Goal: Contribute content

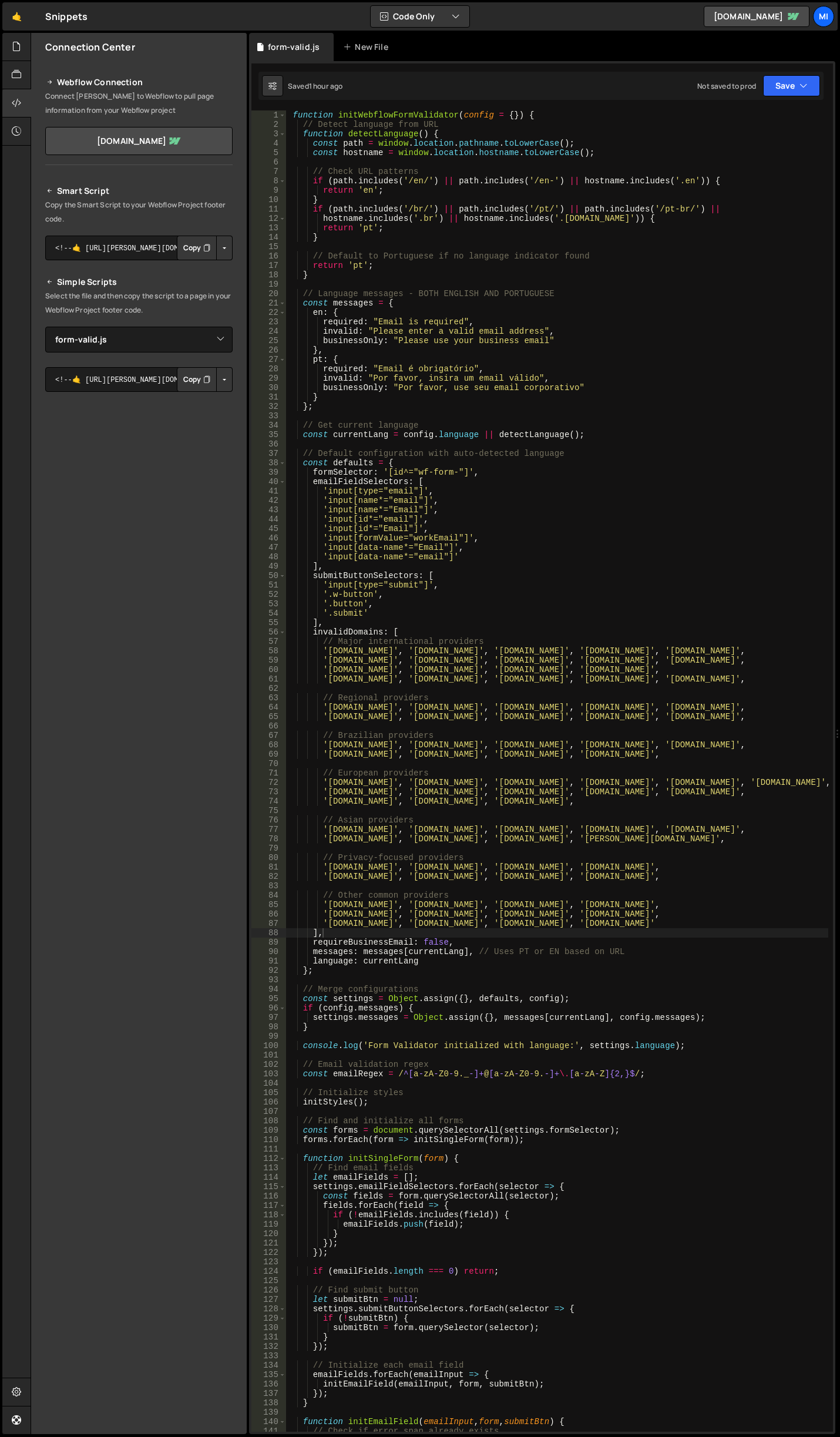
select select "46005"
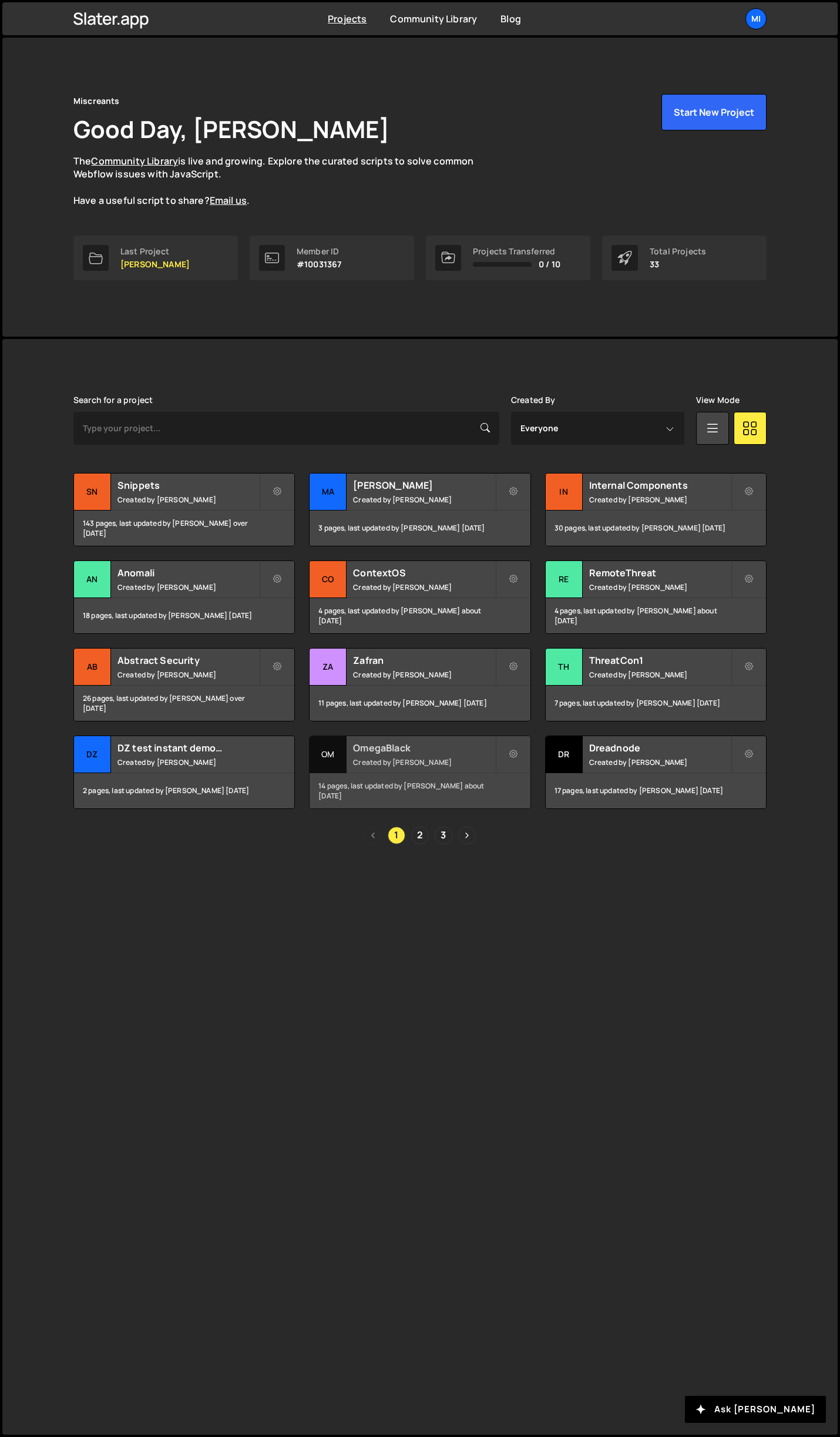
click at [474, 738] on div "OmegaBlack Created by [PERSON_NAME]" at bounding box center [420, 755] width 220 height 37
click at [480, 747] on h2 "OmegaBlack" at bounding box center [424, 748] width 142 height 13
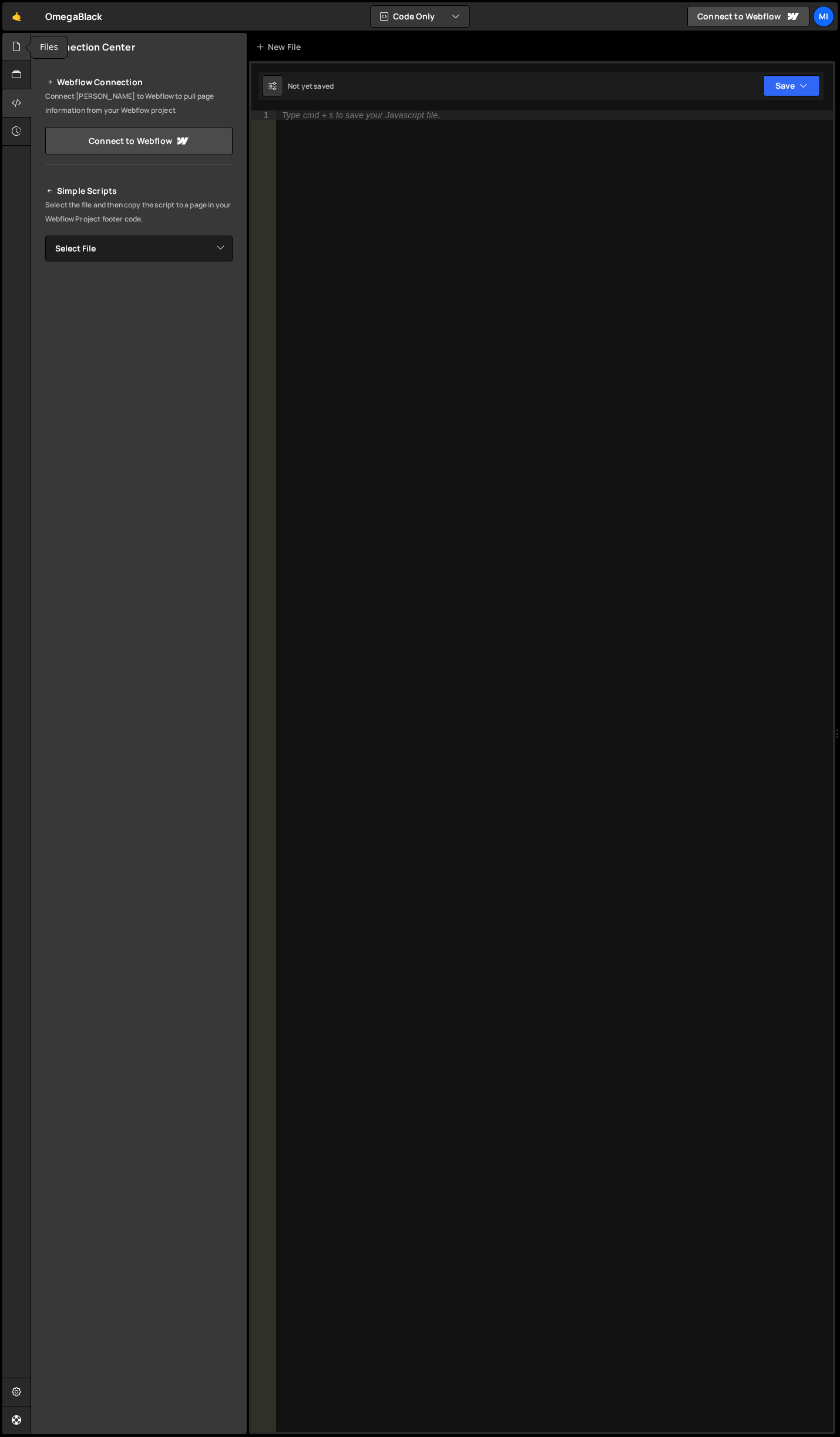
click at [20, 48] on icon at bounding box center [16, 47] width 9 height 13
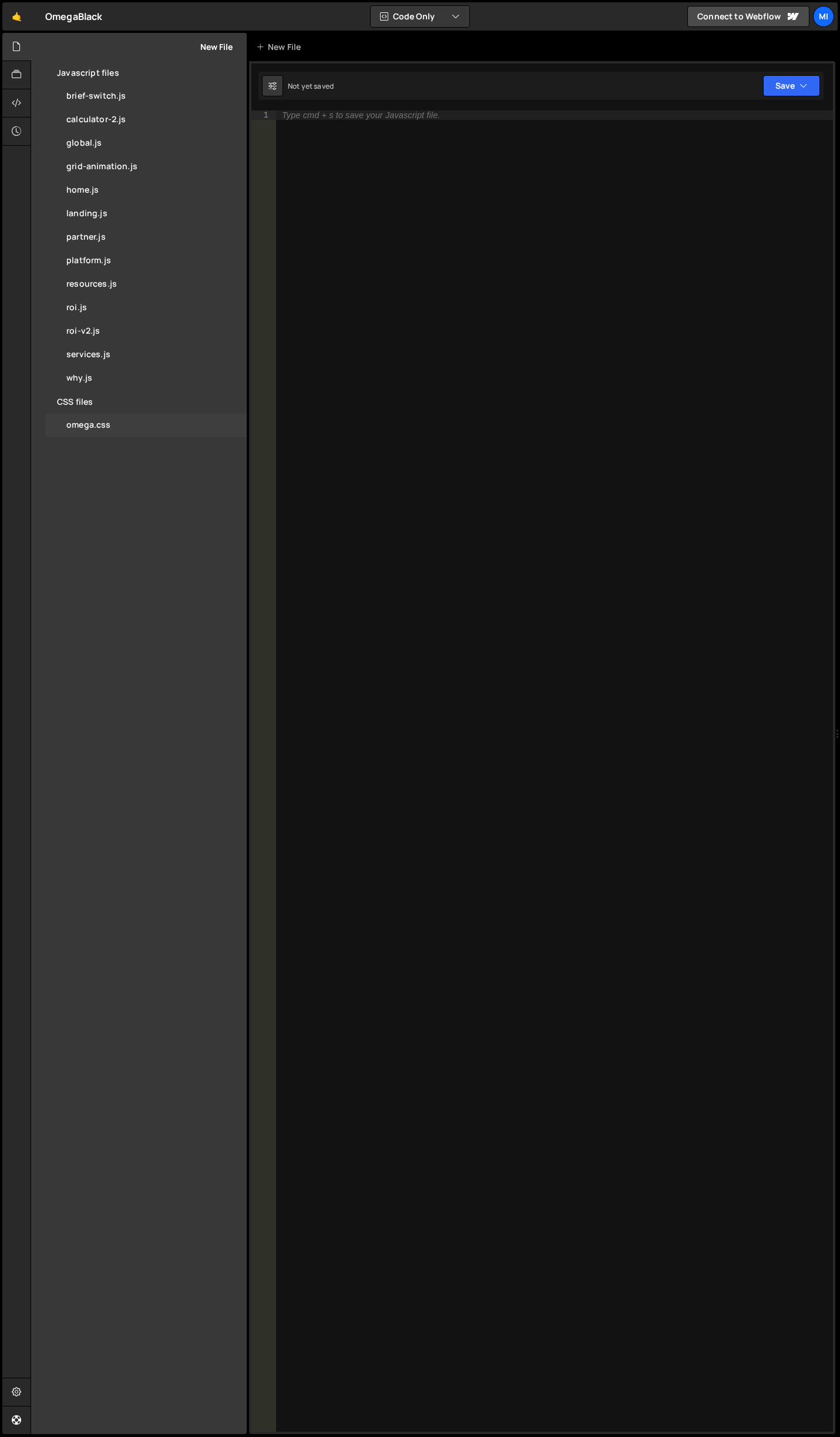
click at [135, 429] on div "omega.css 0" at bounding box center [146, 425] width 202 height 24
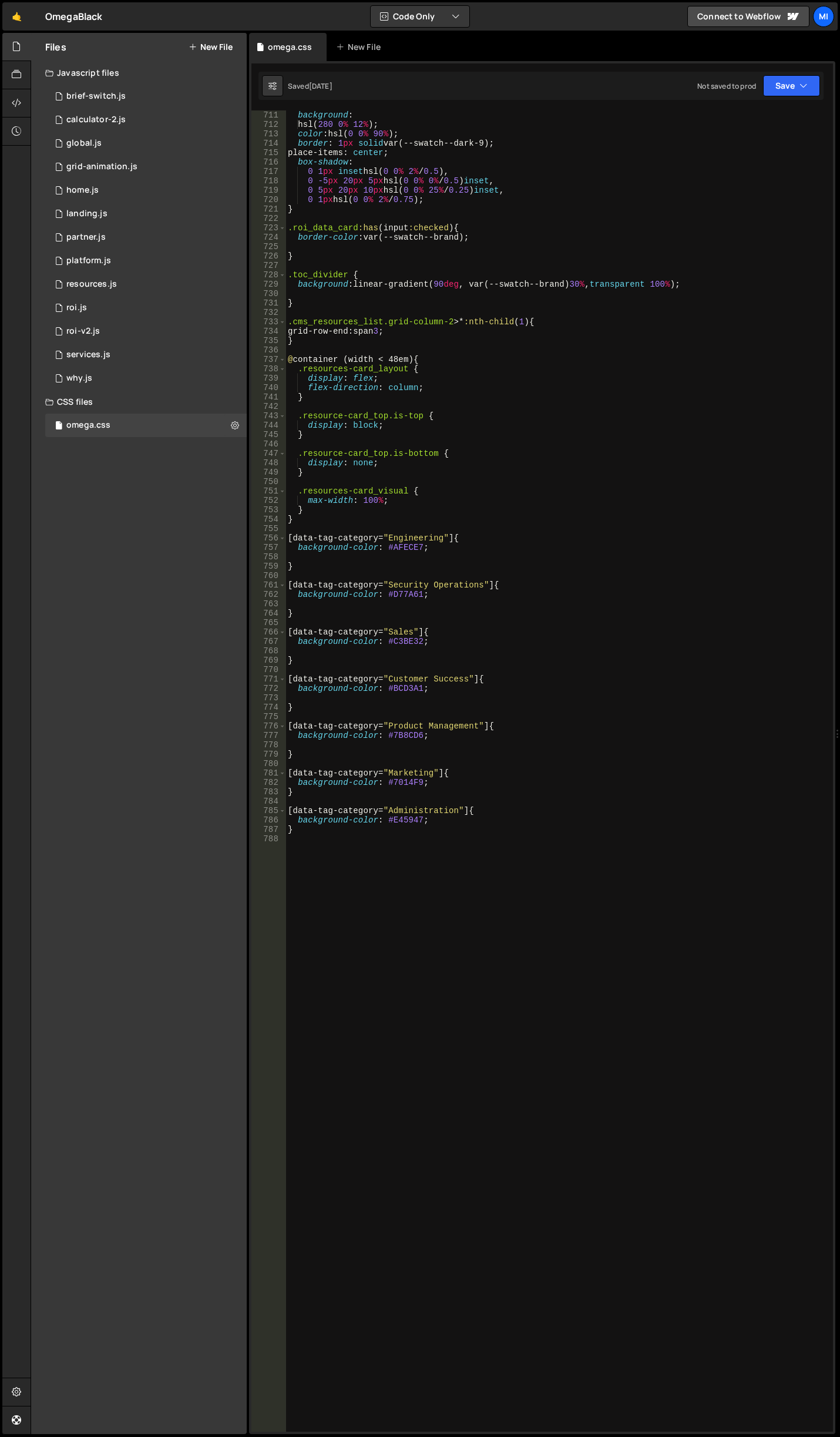
scroll to position [6838, 0]
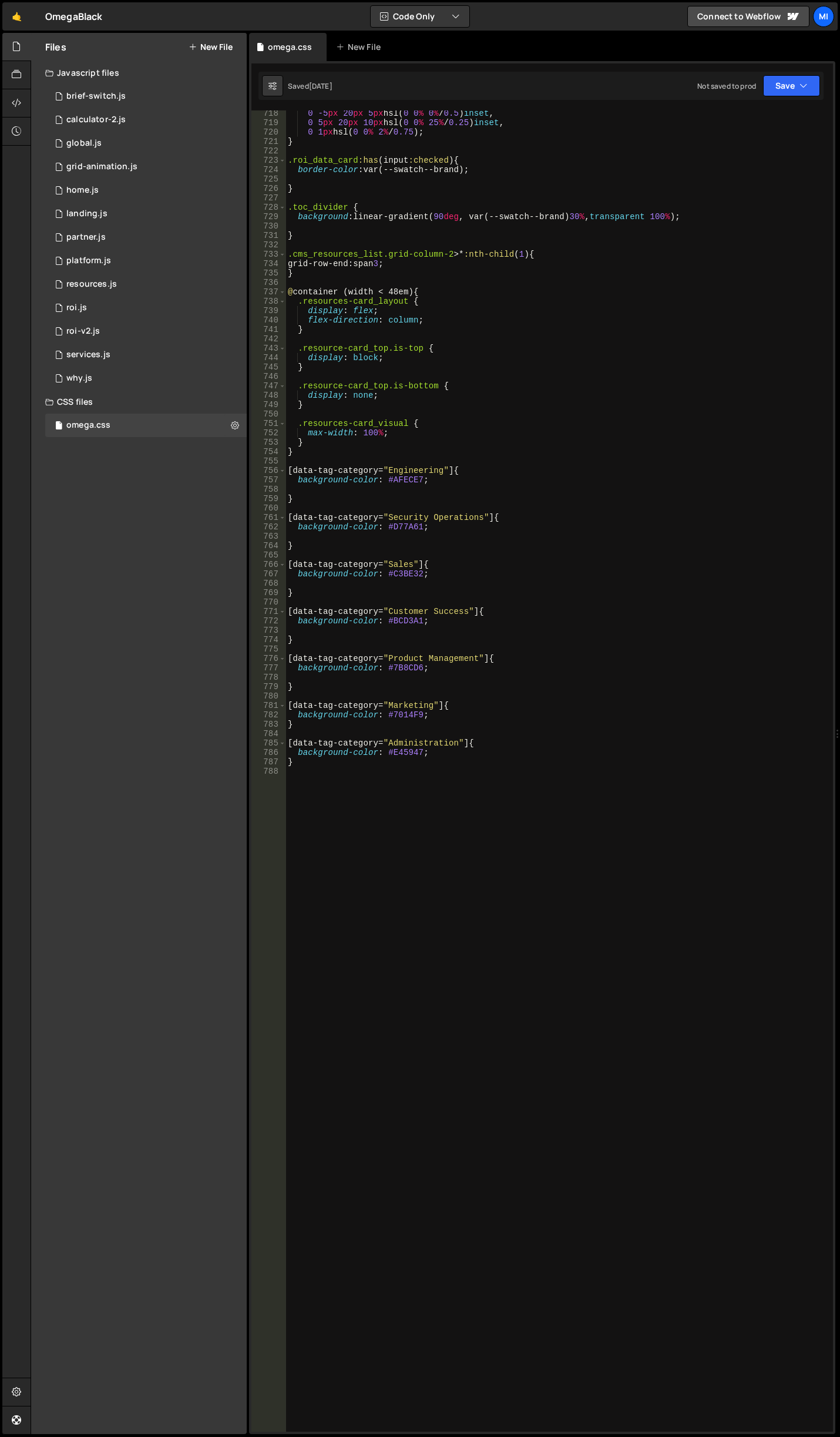
click at [594, 1136] on div "0 -5 px 20 px 5 px hsl( 0 0 % 0 % / 0.5 ) inset , 0 5 px 20 px 10 px hsl( 0 0 %…" at bounding box center [557, 779] width 543 height 1341
paste textarea "nav_dropdown_link"
type textarea ".wf-design-mode .nav_dropdown_link {}"
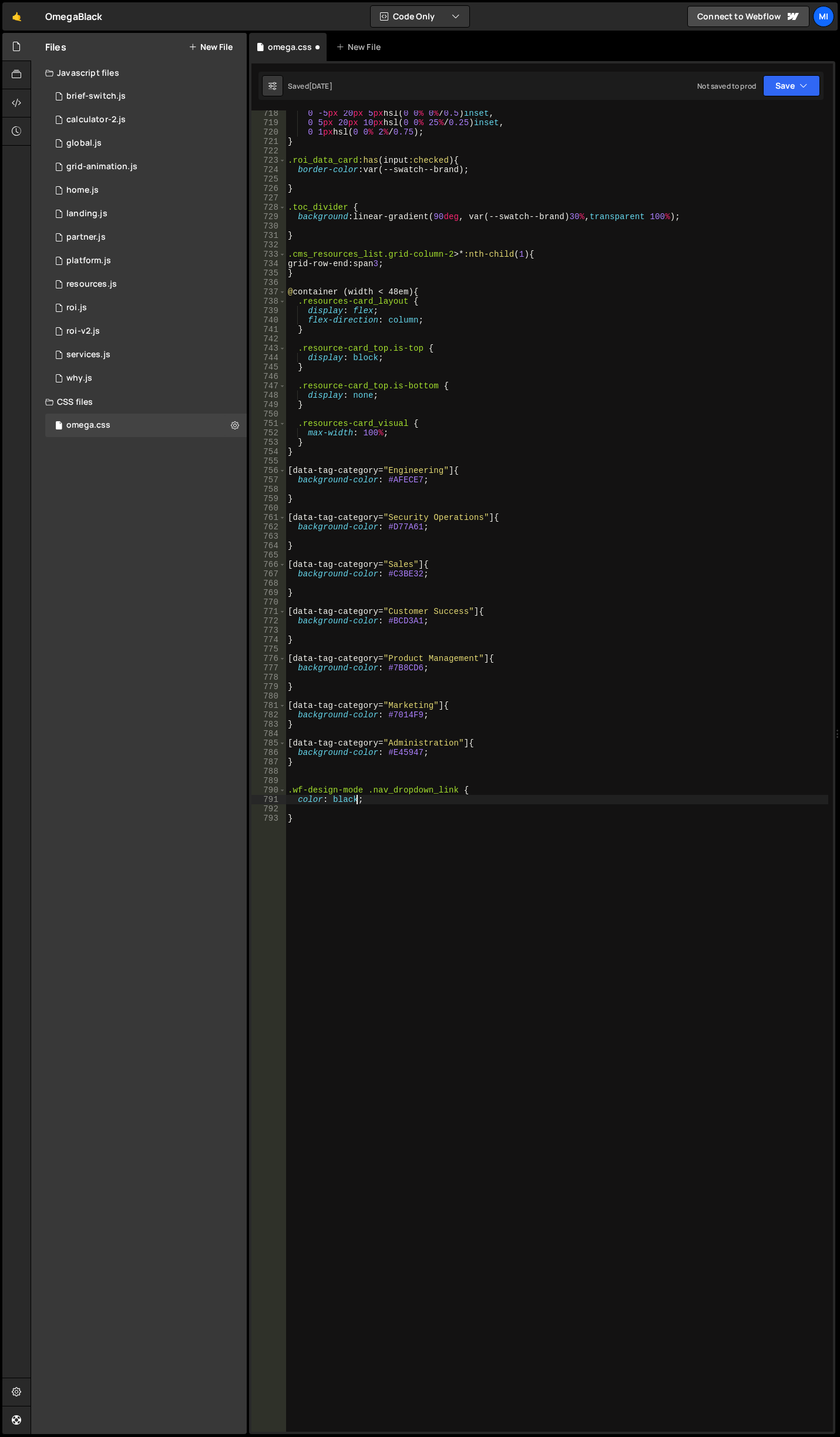
scroll to position [0, 4]
type textarea "color: black;"
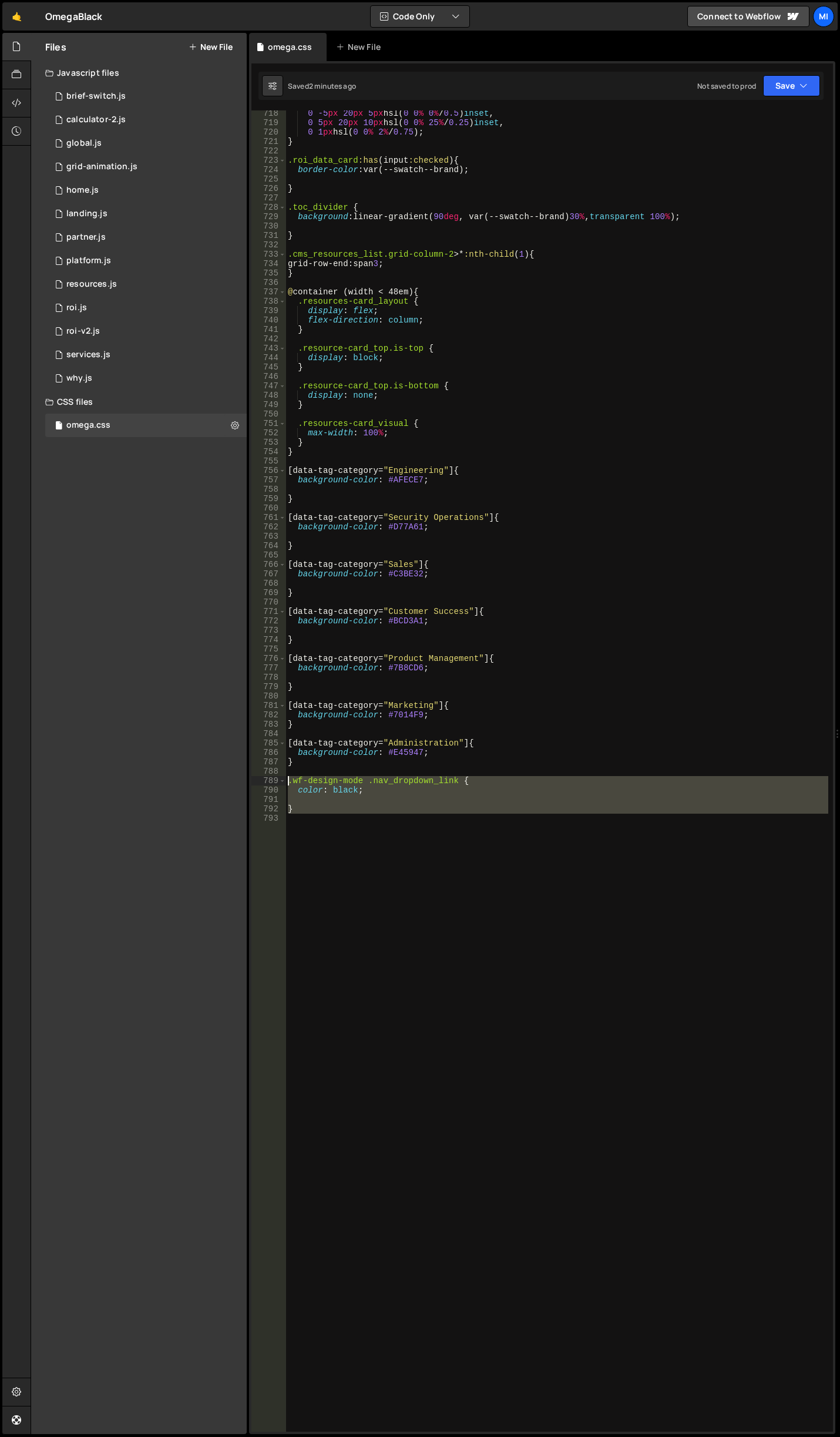
drag, startPoint x: 363, startPoint y: 830, endPoint x: 260, endPoint y: 776, distance: 116.3
click at [260, 776] on div "718 719 720 721 722 723 724 725 726 727 728 729 730 731 732 733 734 735 736 737…" at bounding box center [543, 771] width 582 height 1322
type textarea ".wf-design-mode .nav_dropdown_link { color: black;"
